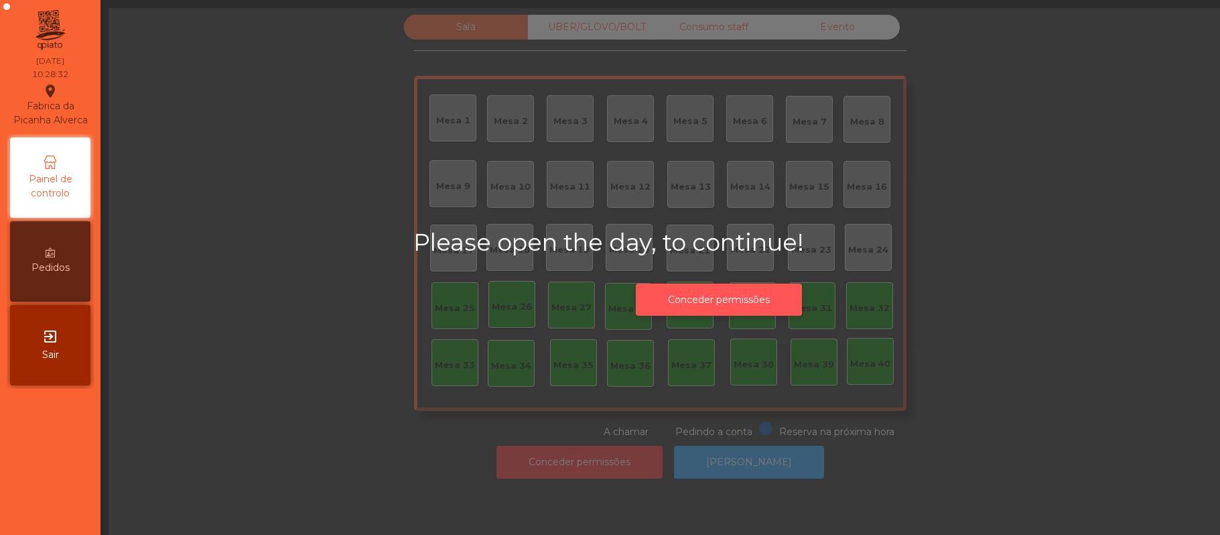
click at [761, 308] on button "Conceder permissões" at bounding box center [719, 300] width 166 height 33
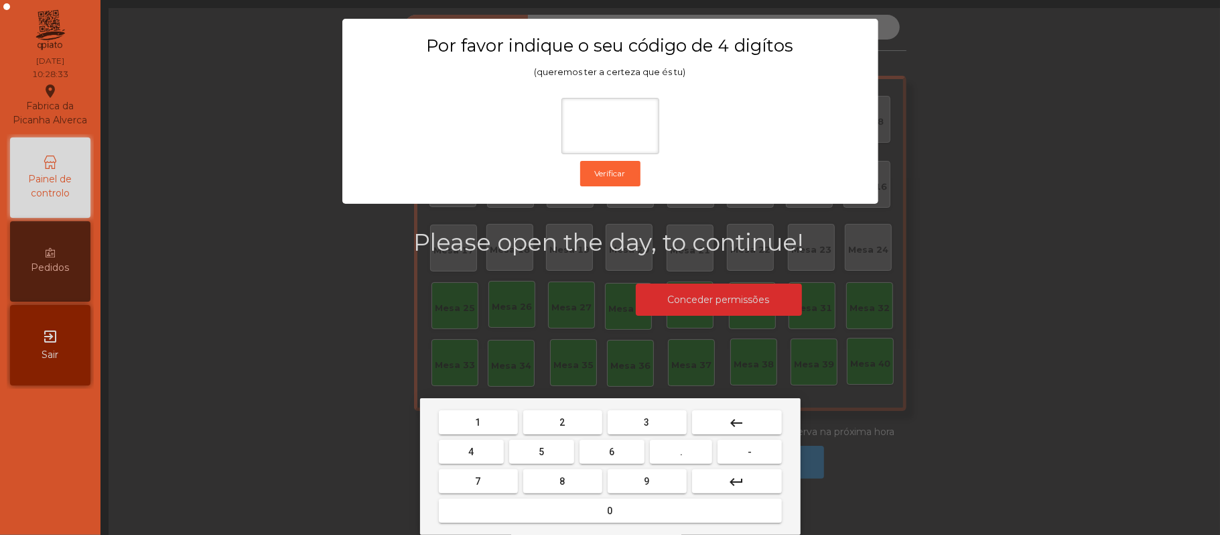
click at [568, 424] on button "2" at bounding box center [562, 422] width 79 height 24
click at [612, 452] on span "6" at bounding box center [612, 451] width 5 height 11
click at [478, 422] on span "1" at bounding box center [478, 422] width 5 height 11
click at [542, 452] on span "5" at bounding box center [541, 451] width 5 height 11
type input "****"
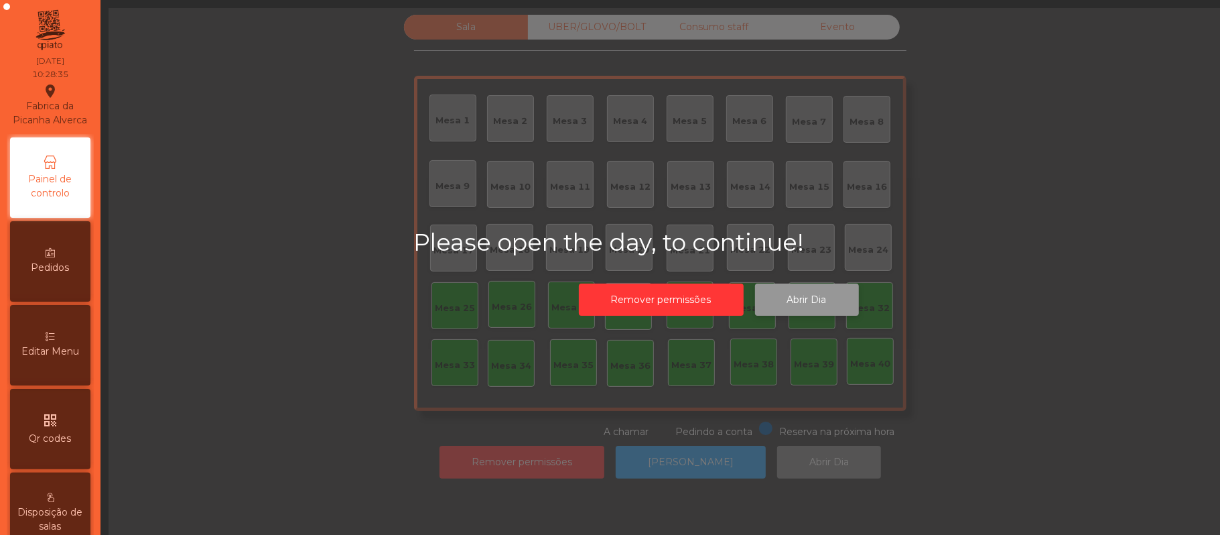
click at [813, 298] on button "Abrir Dia" at bounding box center [807, 300] width 104 height 33
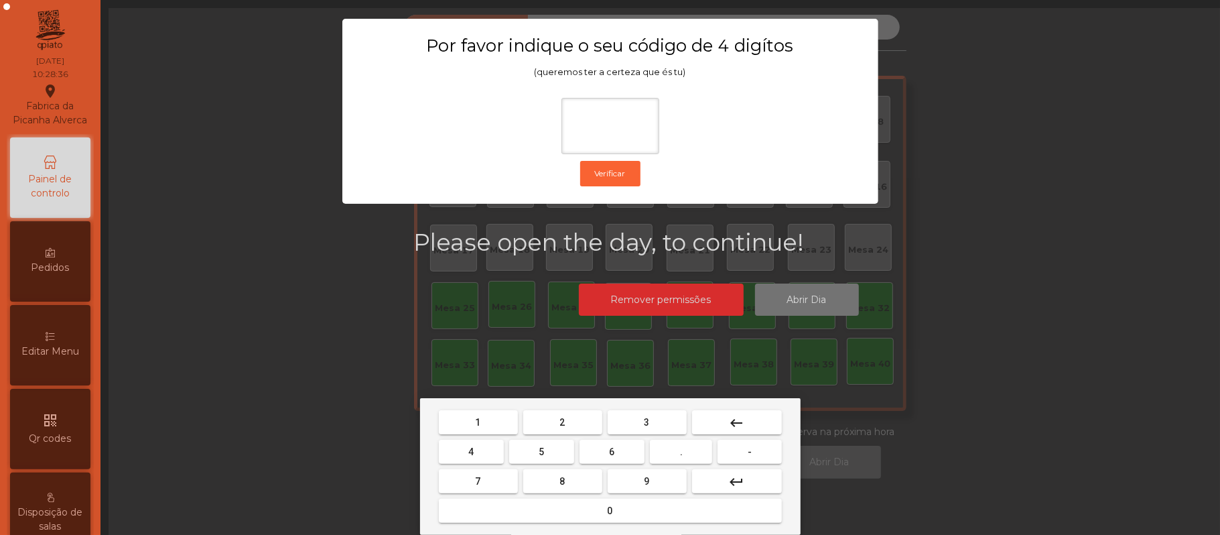
click at [575, 417] on button "2" at bounding box center [562, 422] width 79 height 24
click at [612, 452] on span "6" at bounding box center [612, 451] width 5 height 11
click at [489, 424] on button "1" at bounding box center [478, 422] width 79 height 24
click at [555, 457] on button "5" at bounding box center [541, 452] width 65 height 24
type input "****"
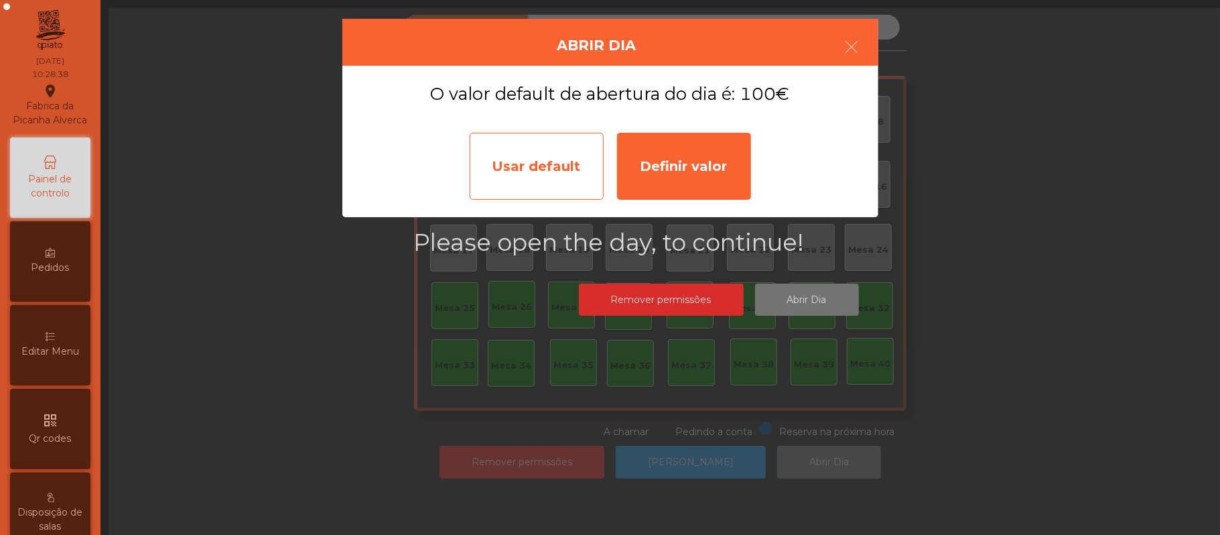
click at [546, 151] on div "Usar default" at bounding box center [537, 166] width 134 height 67
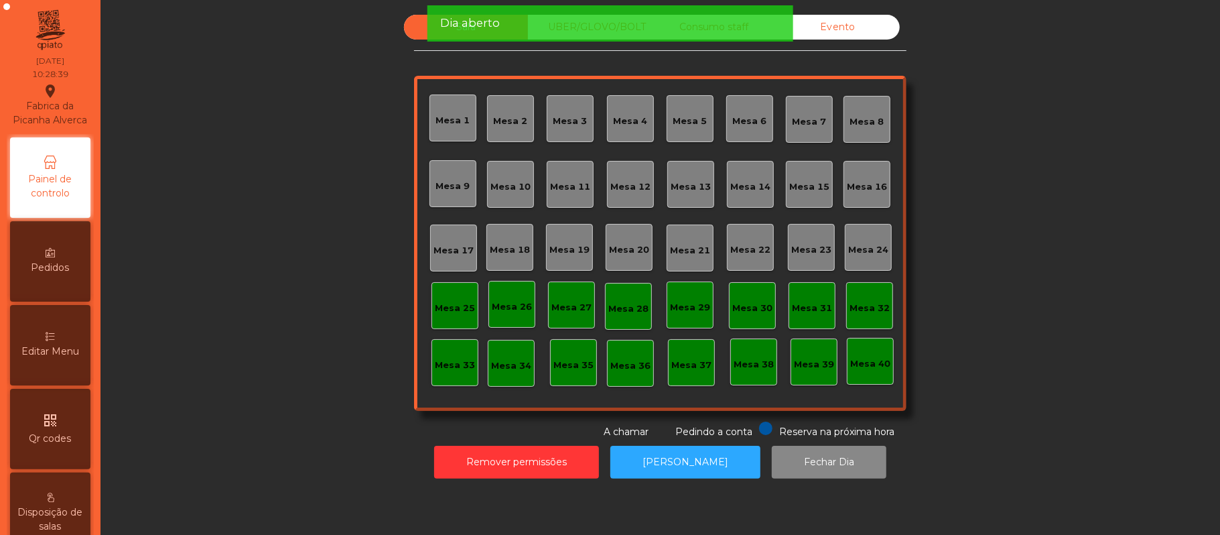
click at [814, 367] on div "Mesa 39" at bounding box center [814, 364] width 40 height 13
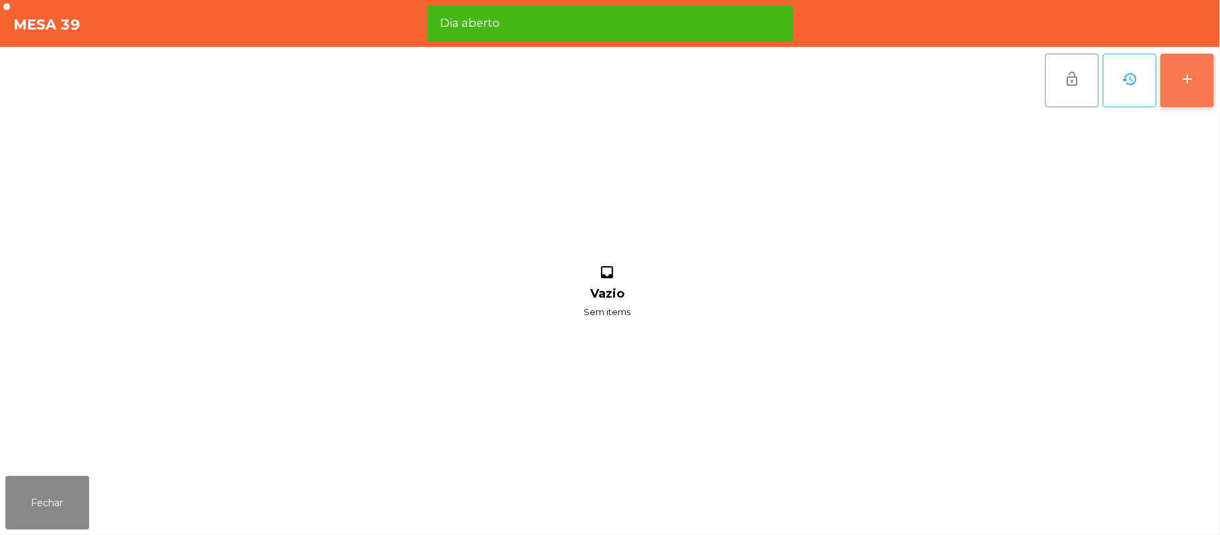
click at [1177, 95] on button "add" at bounding box center [1188, 81] width 54 height 54
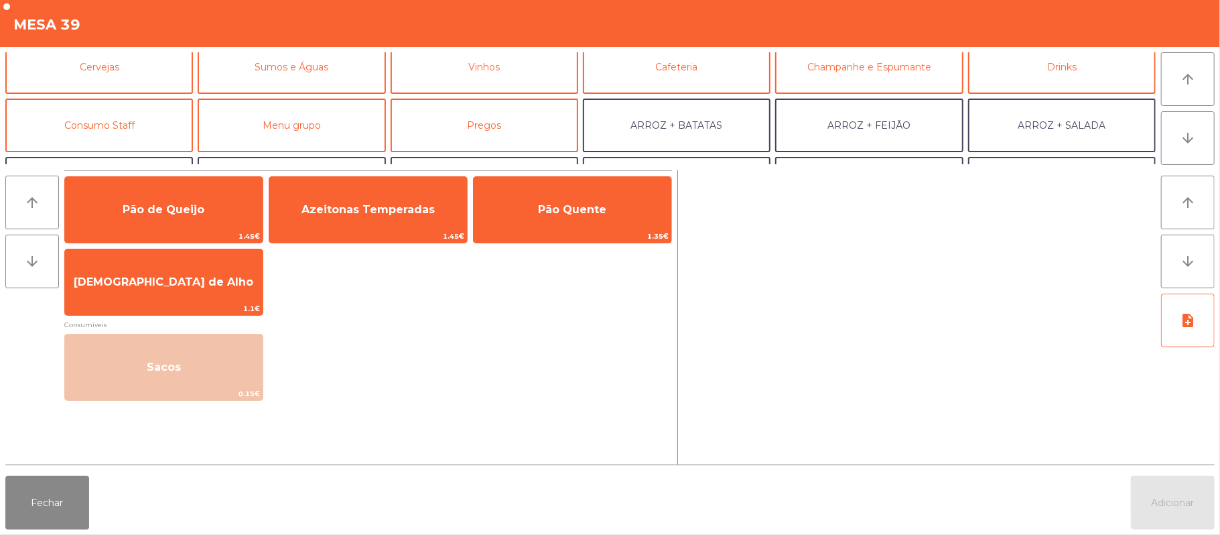
scroll to position [103, 0]
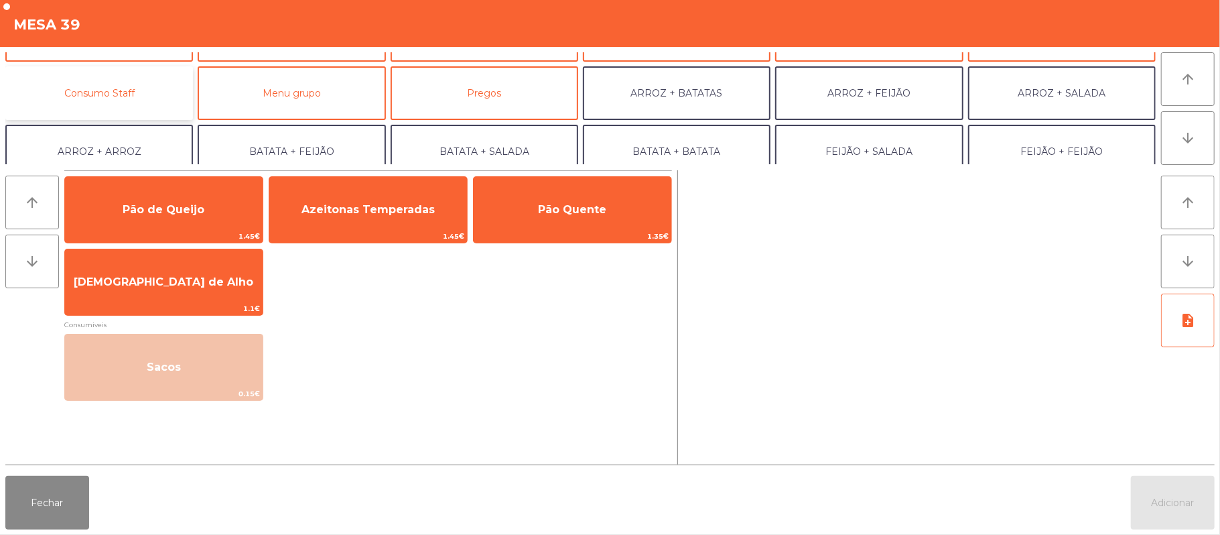
click at [126, 87] on button "Consumo Staff" at bounding box center [99, 93] width 188 height 54
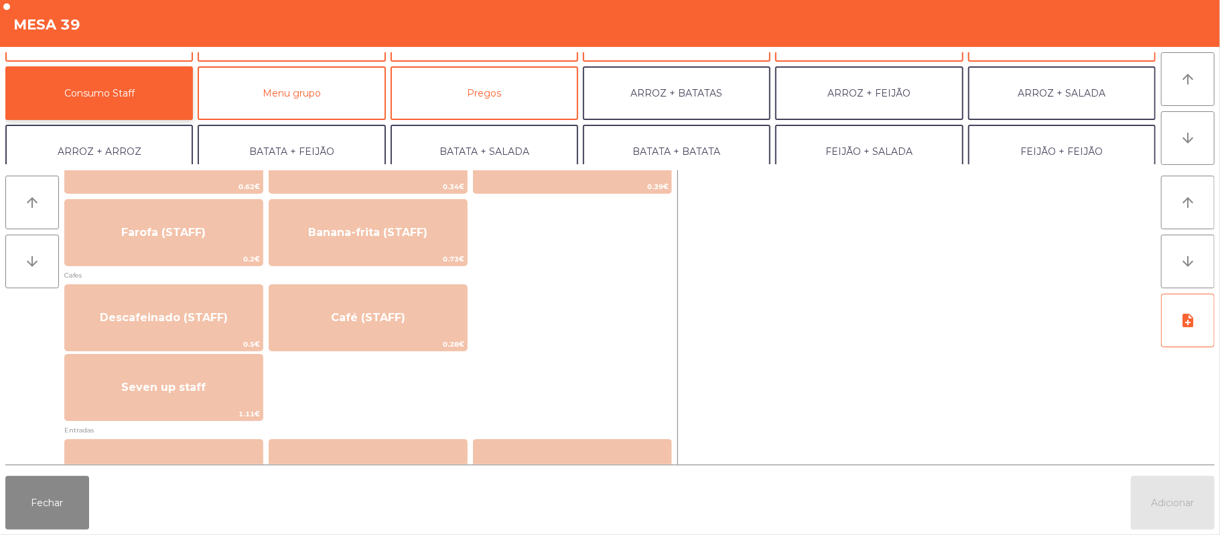
scroll to position [685, 0]
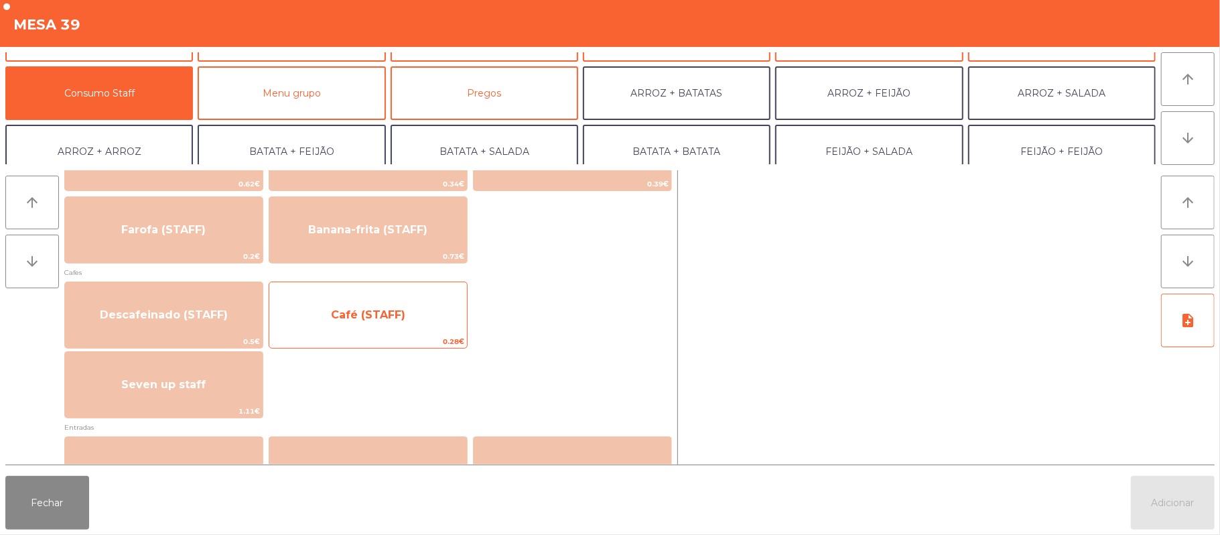
click at [411, 322] on span "Café (STAFF)" at bounding box center [368, 315] width 198 height 36
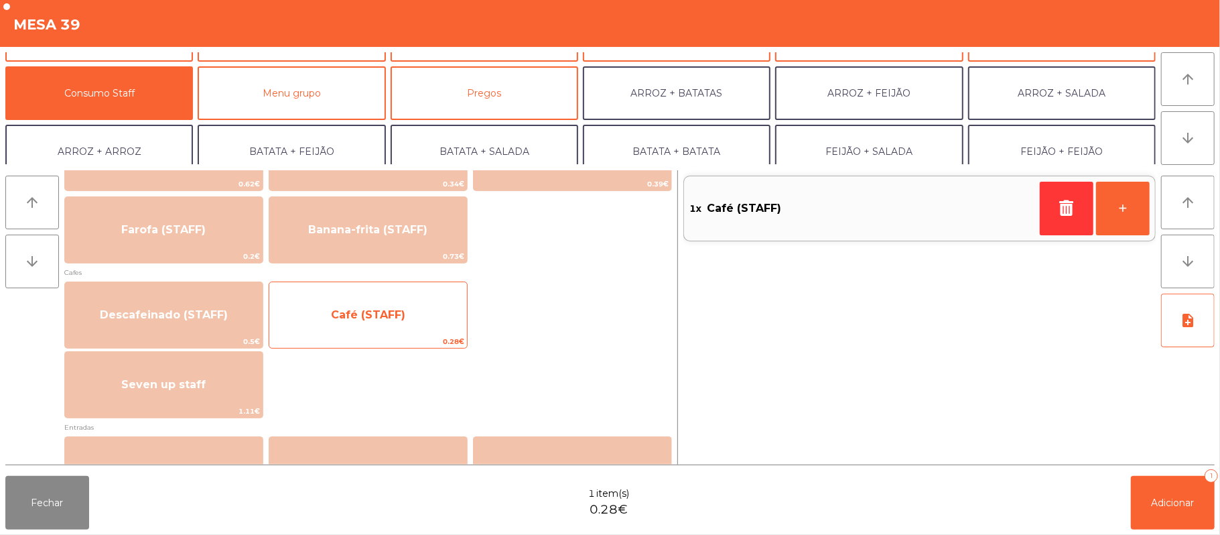
click at [402, 308] on span "Café (STAFF)" at bounding box center [368, 314] width 74 height 13
click at [397, 300] on span "Café (STAFF)" at bounding box center [368, 315] width 198 height 36
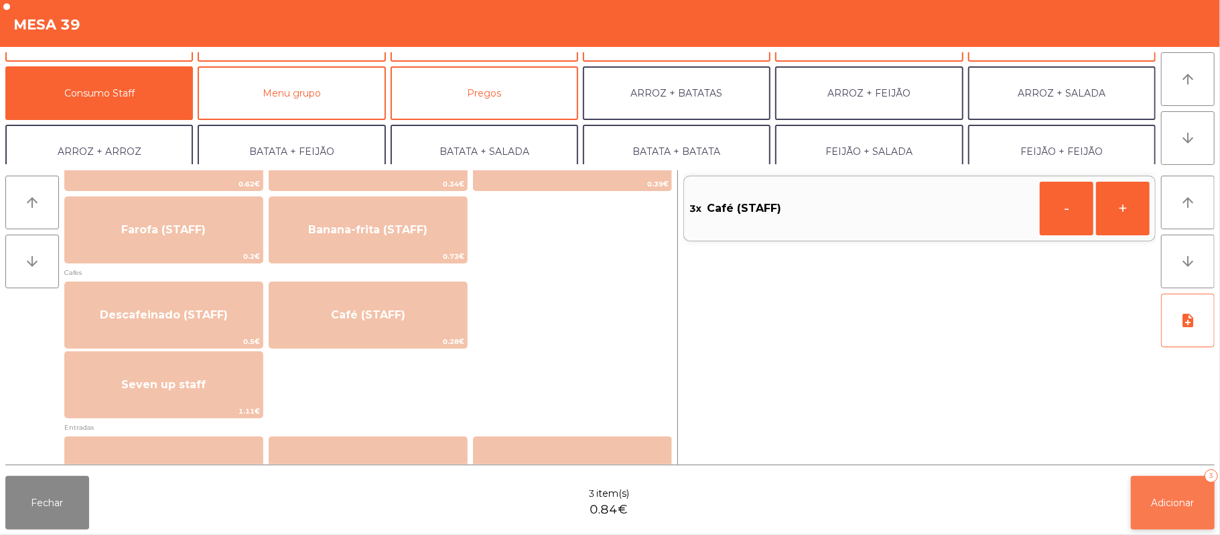
click at [1169, 499] on span "Adicionar" at bounding box center [1173, 503] width 43 height 12
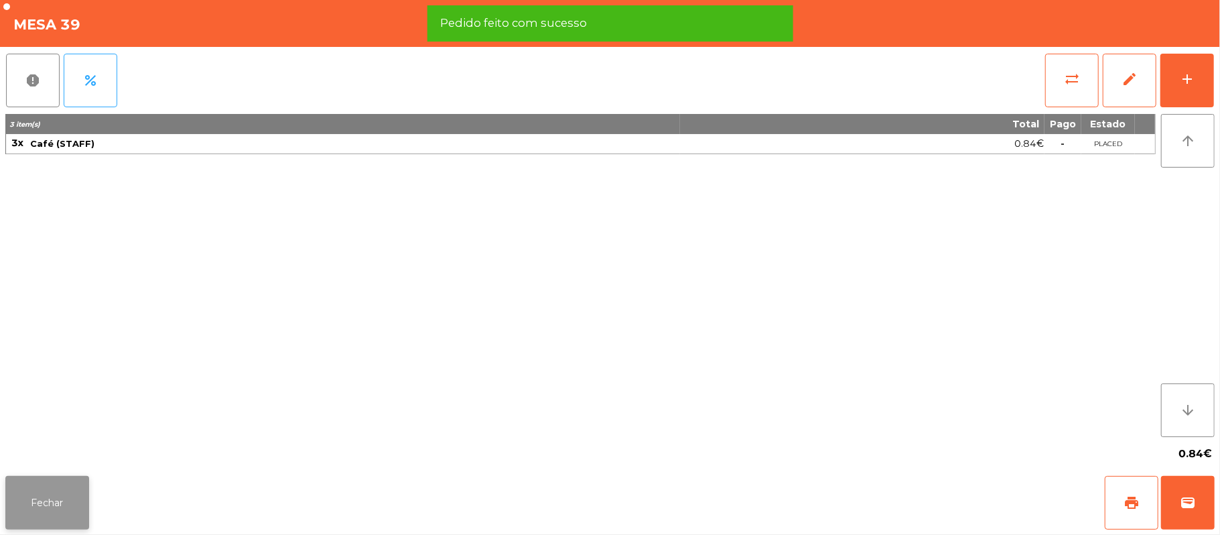
click at [62, 486] on button "Fechar" at bounding box center [47, 503] width 84 height 54
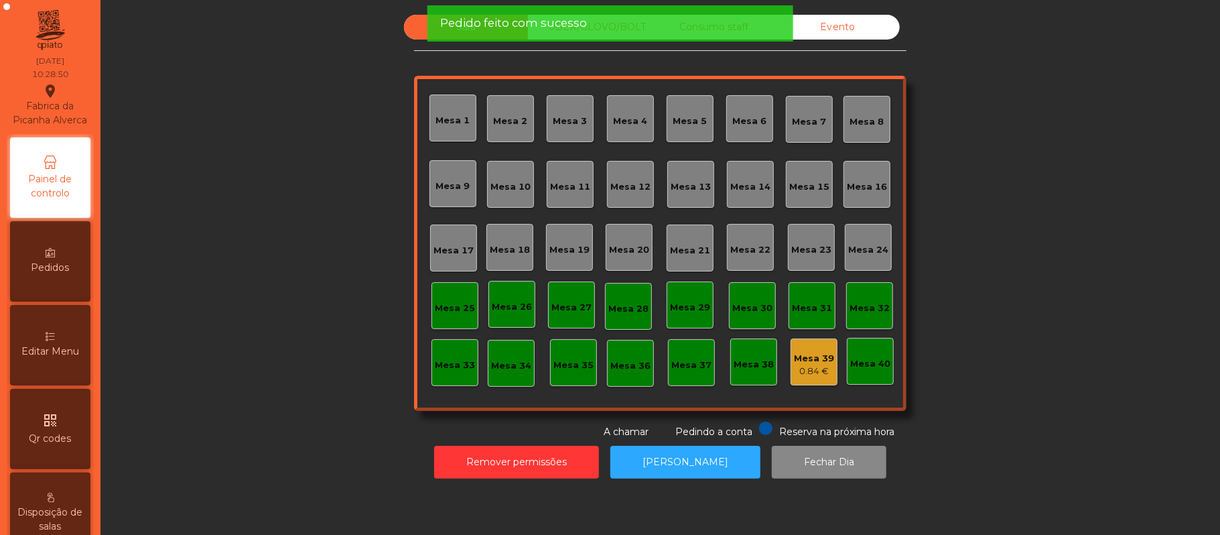
click at [684, 361] on div "Mesa 37" at bounding box center [692, 365] width 40 height 13
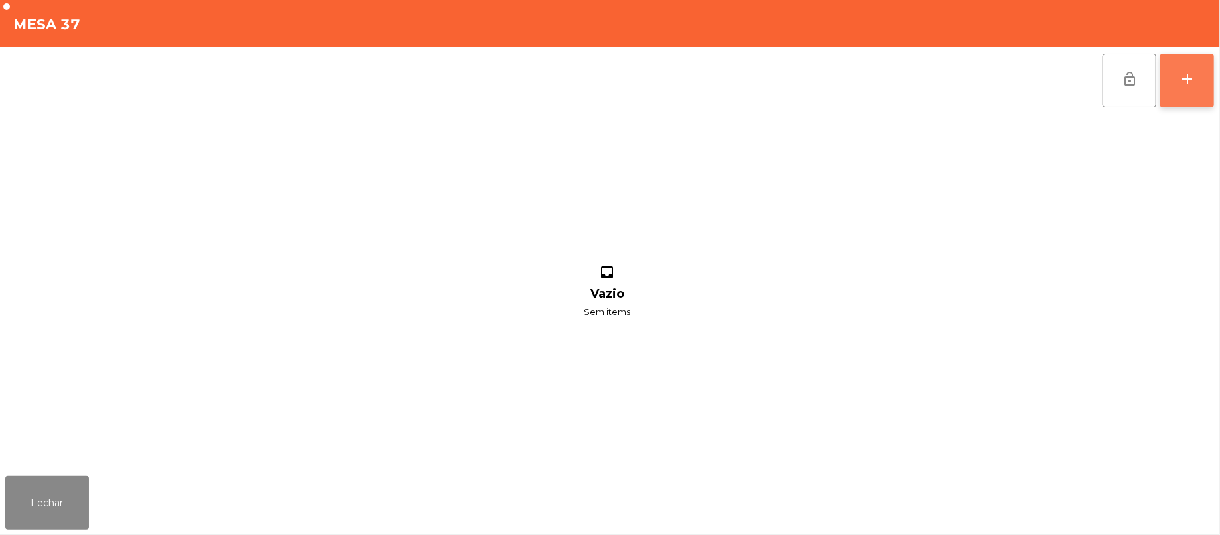
click at [1188, 83] on div "add" at bounding box center [1188, 79] width 16 height 16
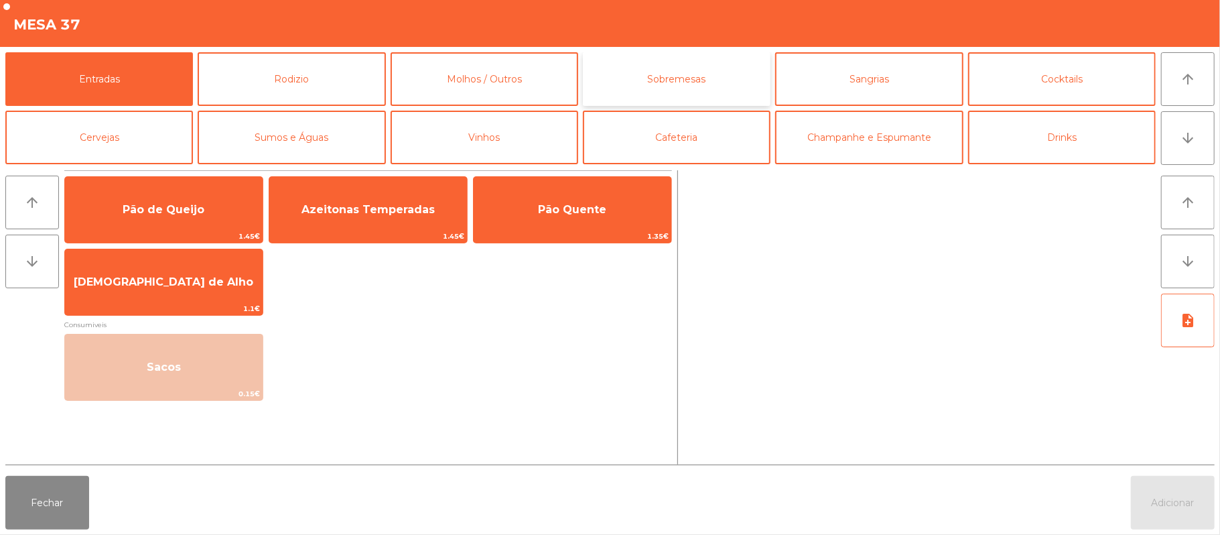
click at [668, 88] on button "Sobremesas" at bounding box center [677, 79] width 188 height 54
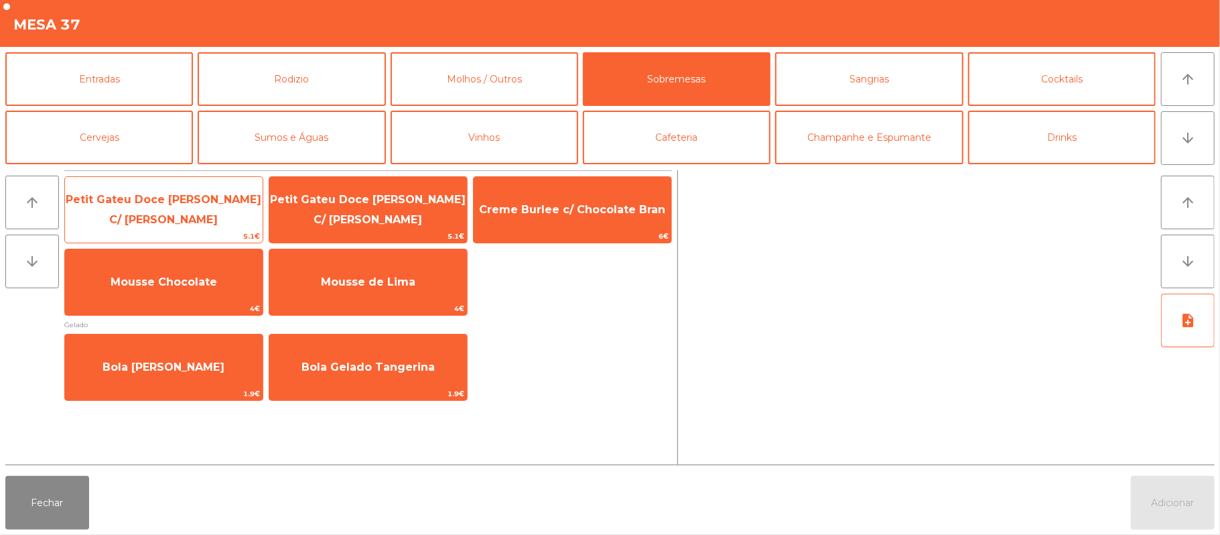
click at [194, 208] on span "Petit Gateu Doce [PERSON_NAME] C/ [PERSON_NAME]" at bounding box center [164, 209] width 196 height 33
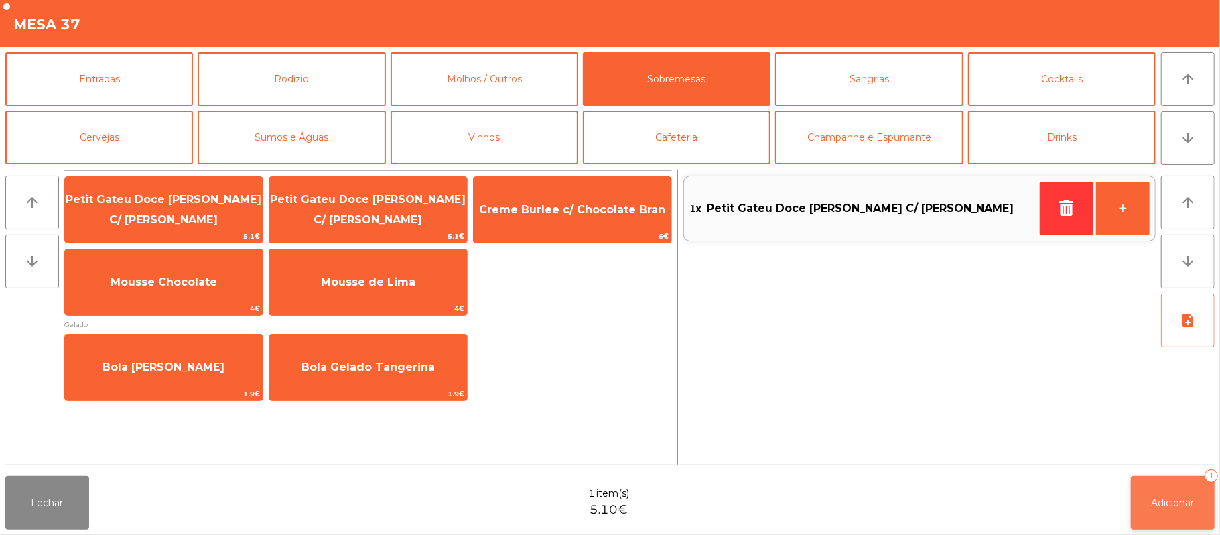
click at [1176, 481] on button "Adicionar 1" at bounding box center [1173, 503] width 84 height 54
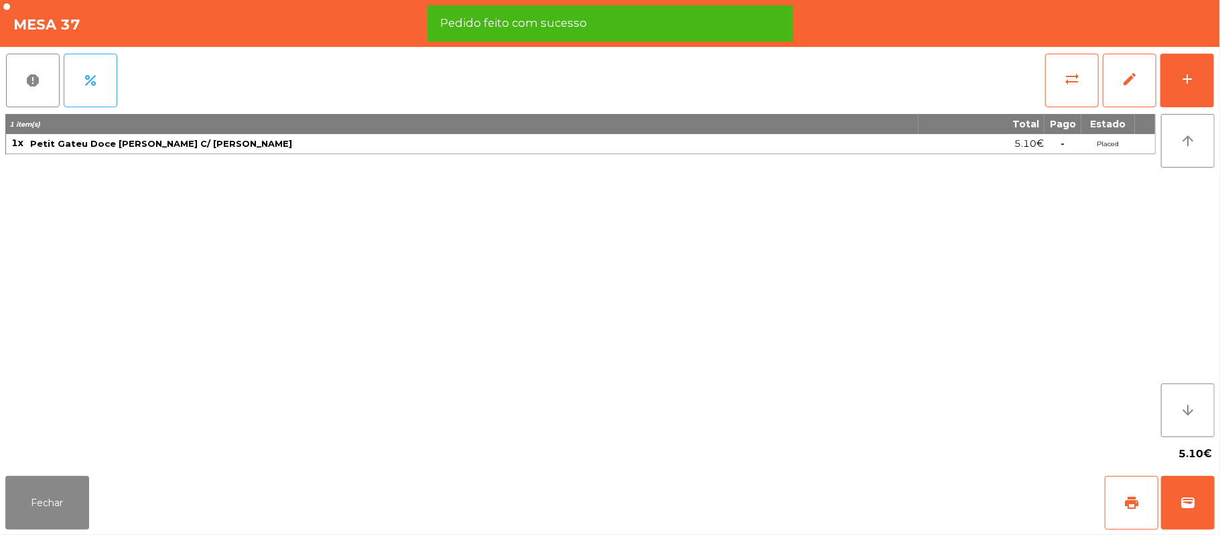
click at [38, 534] on div "Fechar print wallet" at bounding box center [610, 502] width 1220 height 64
click at [49, 505] on button "Fechar" at bounding box center [47, 503] width 84 height 54
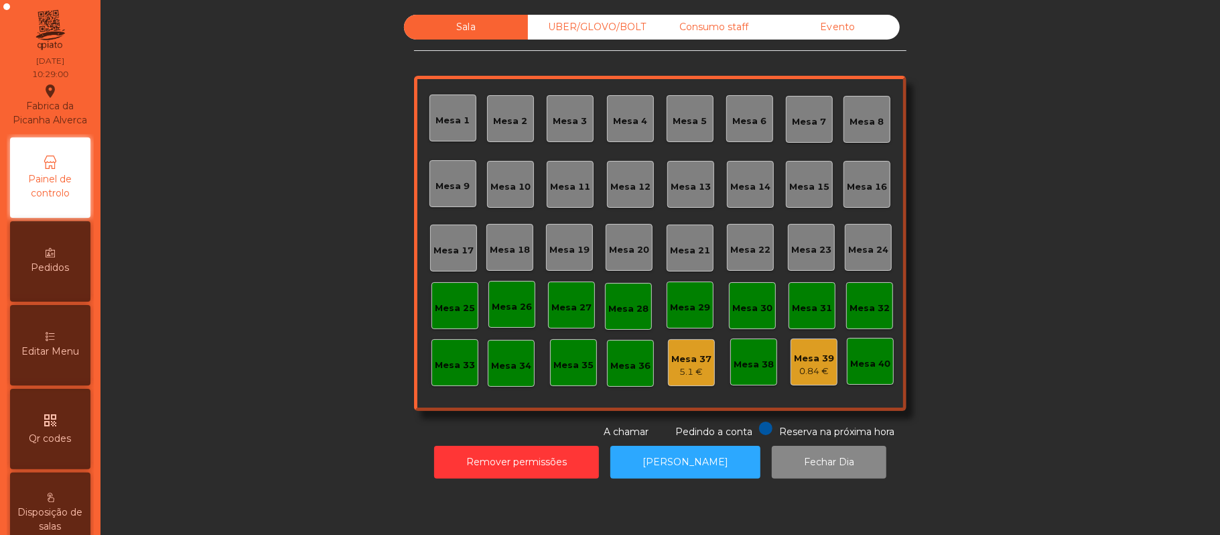
click at [682, 353] on div "Mesa 37" at bounding box center [692, 359] width 40 height 13
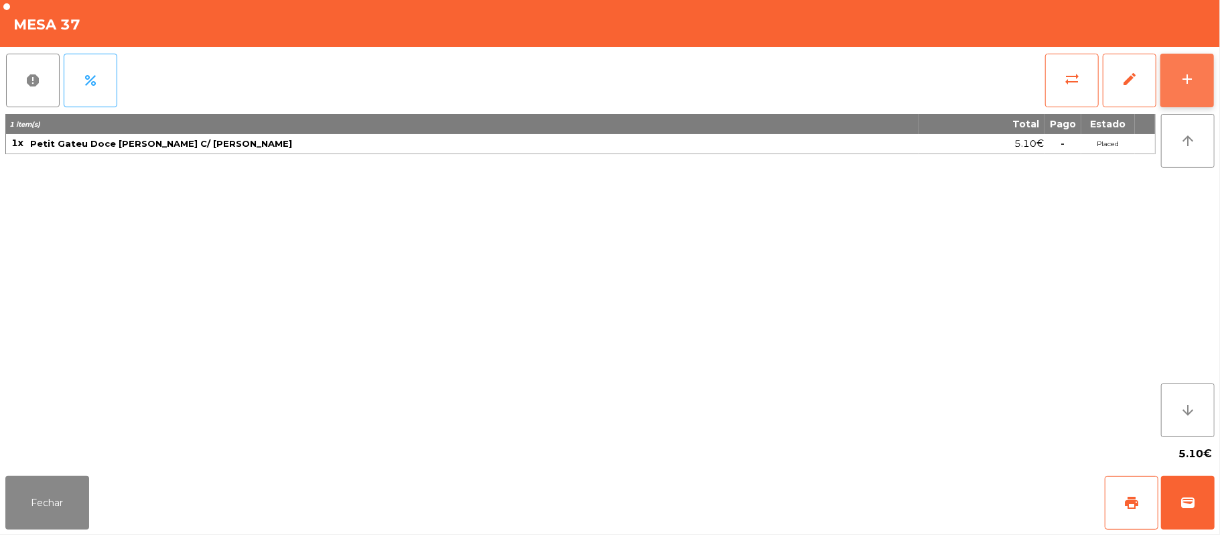
click at [1177, 78] on button "add" at bounding box center [1188, 81] width 54 height 54
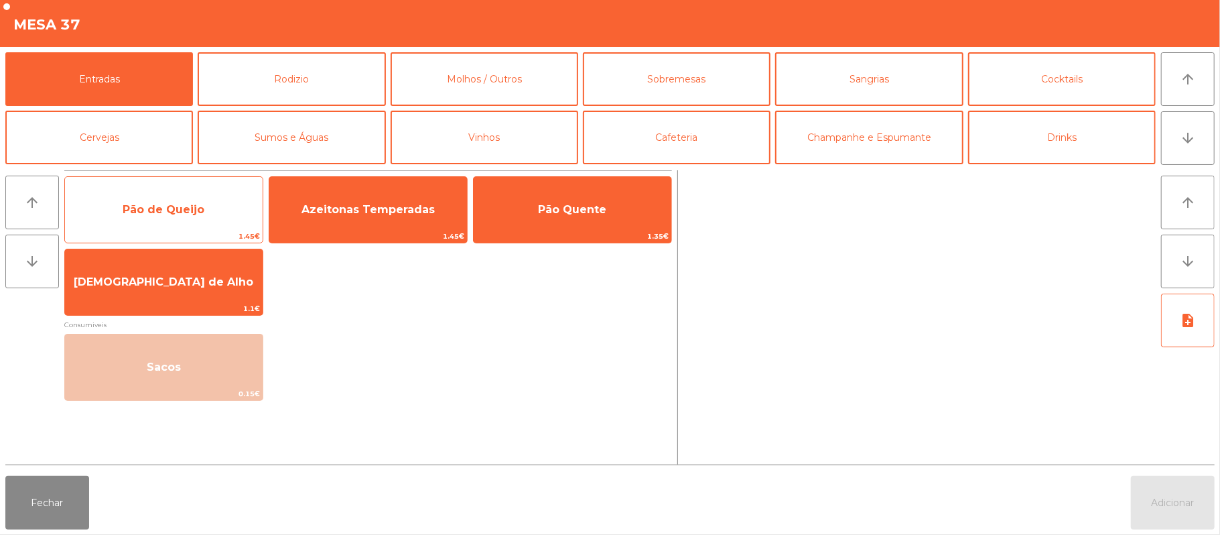
click at [167, 204] on span "Pão de Queijo" at bounding box center [164, 209] width 82 height 13
click at [170, 209] on span "Pão de Queijo" at bounding box center [164, 209] width 82 height 13
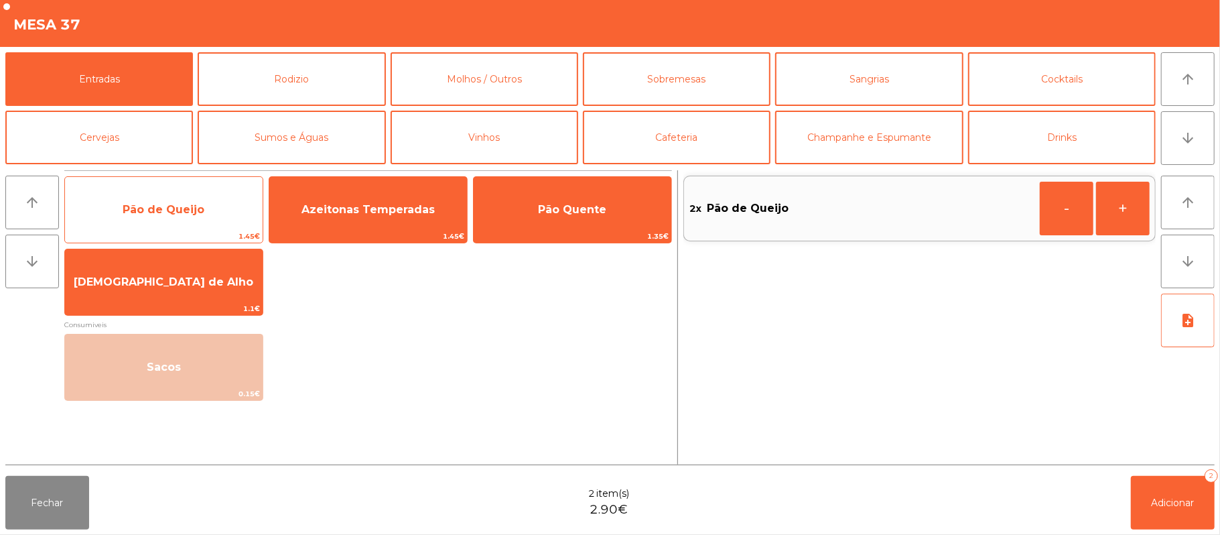
click at [174, 204] on span "Pão de Queijo" at bounding box center [164, 209] width 82 height 13
click at [166, 209] on span "Pão de Queijo" at bounding box center [164, 209] width 82 height 13
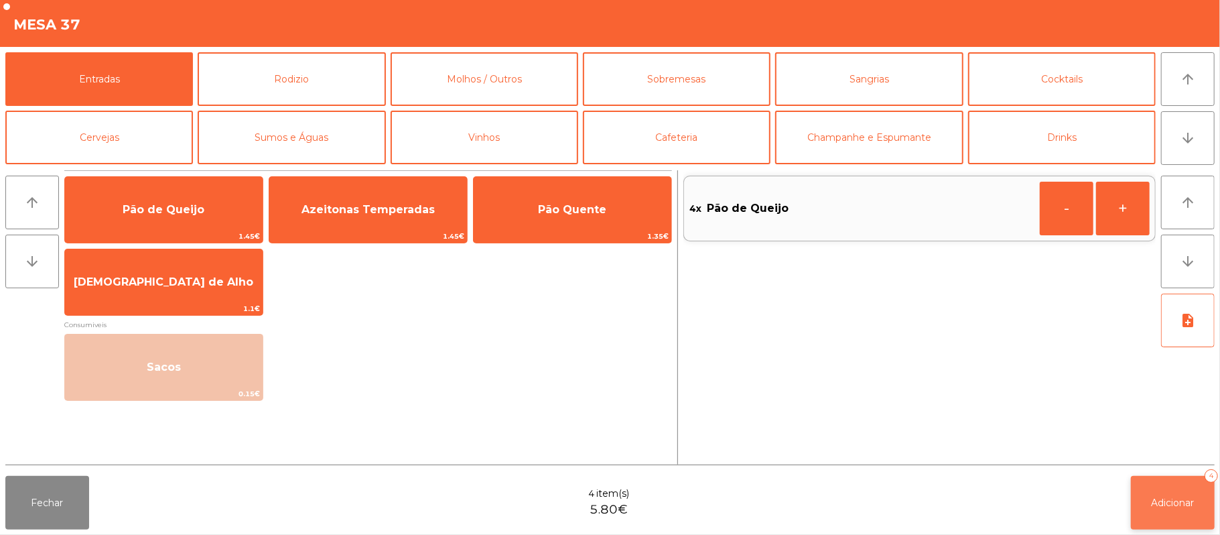
click at [1163, 502] on span "Adicionar" at bounding box center [1173, 503] width 43 height 12
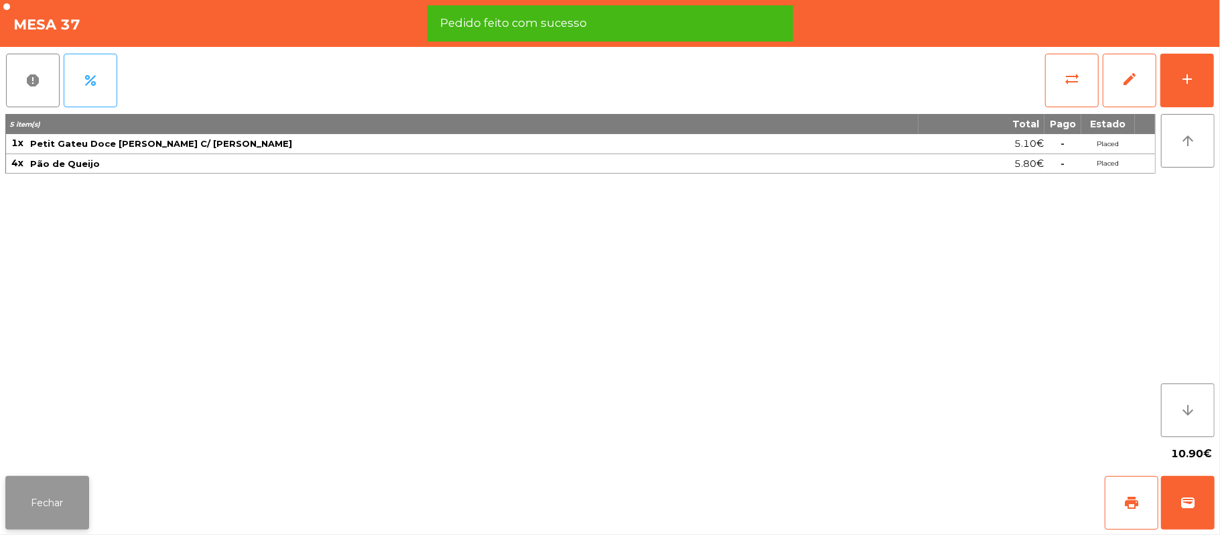
click at [66, 521] on button "Fechar" at bounding box center [47, 503] width 84 height 54
